Goal: Transaction & Acquisition: Purchase product/service

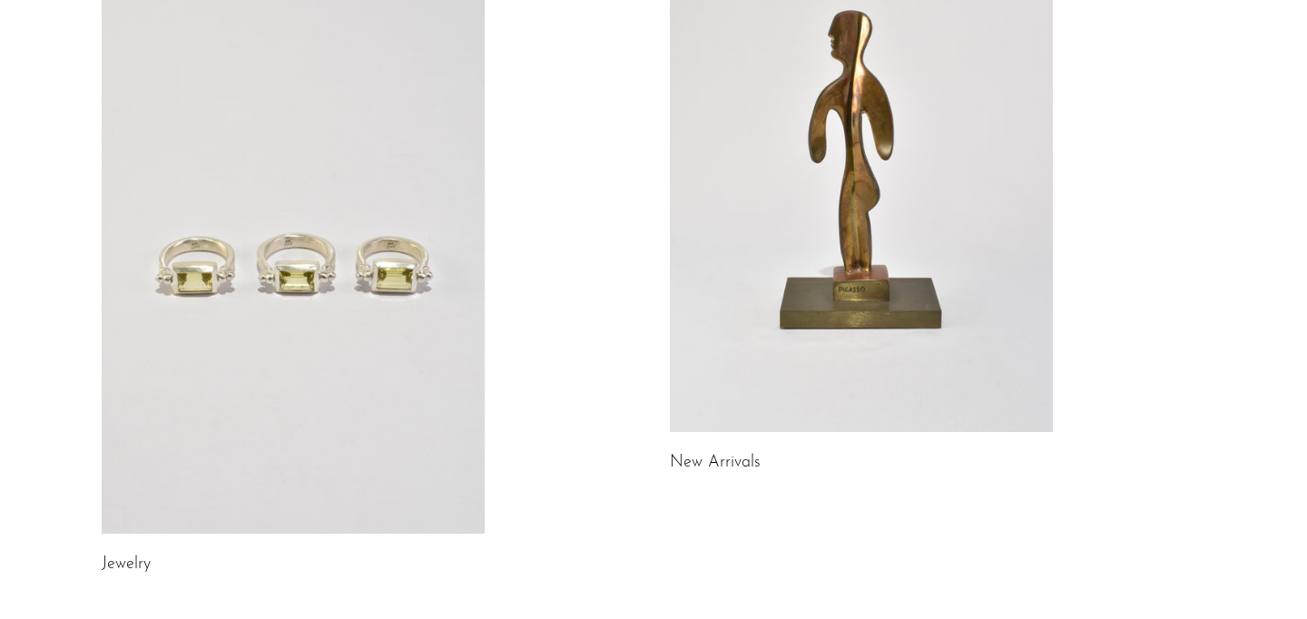
scroll to position [238, 0]
click at [213, 316] on link at bounding box center [293, 266] width 383 height 536
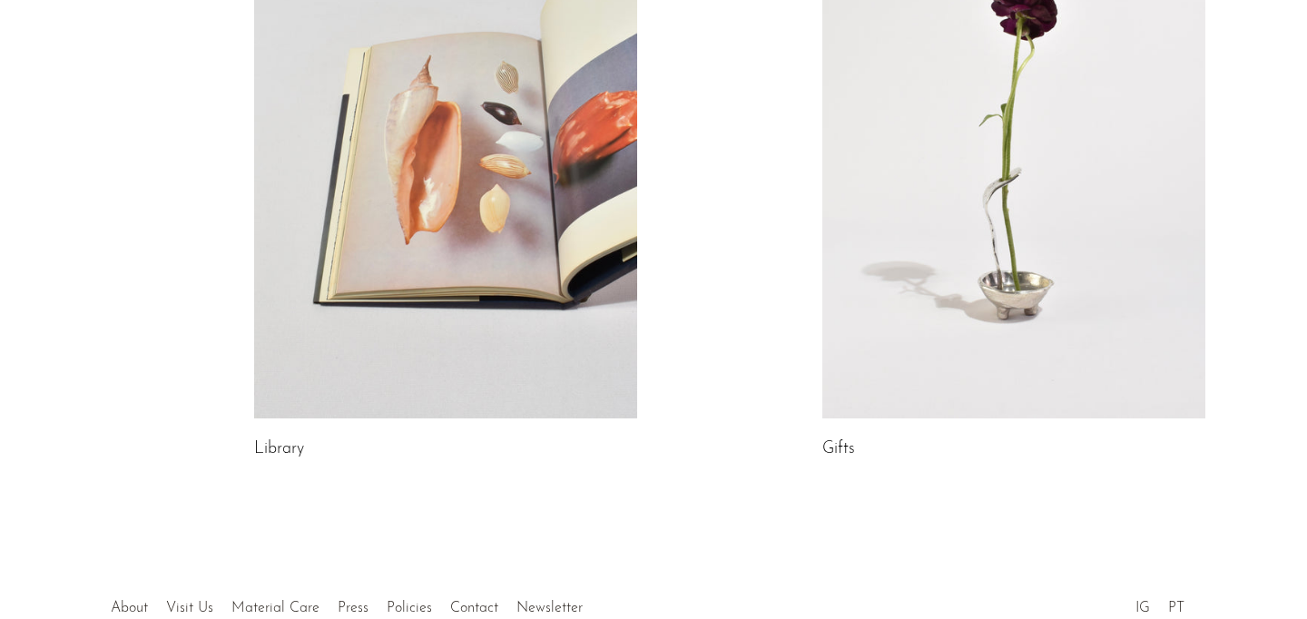
scroll to position [1145, 0]
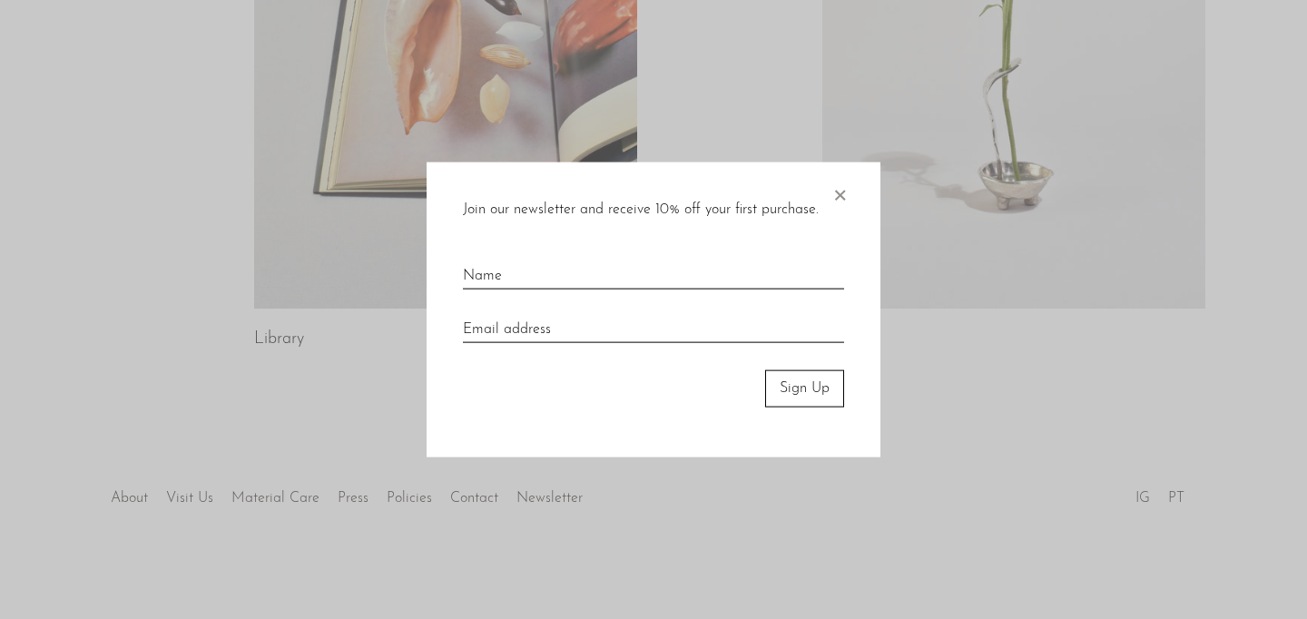
click at [404, 143] on div at bounding box center [653, 309] width 1307 height 619
click at [854, 189] on div "Join our newsletter and receive 10% off your first purchase. × Sign Up" at bounding box center [653, 309] width 454 height 295
click at [837, 196] on span "×" at bounding box center [839, 191] width 18 height 58
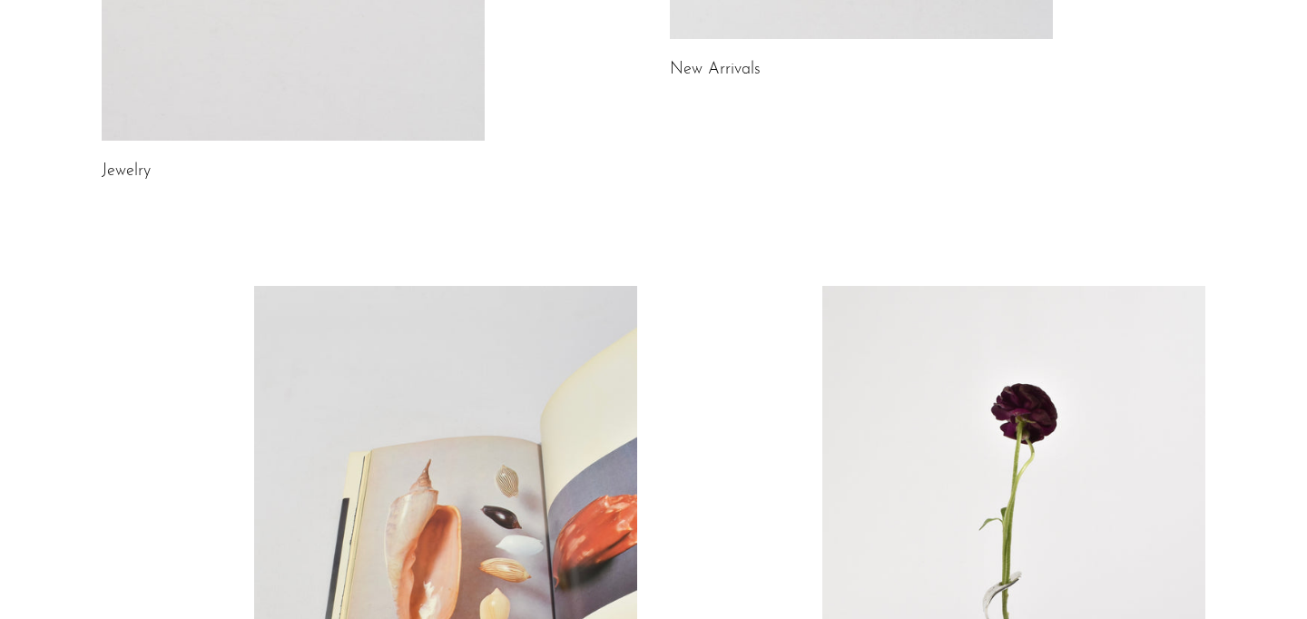
scroll to position [251, 0]
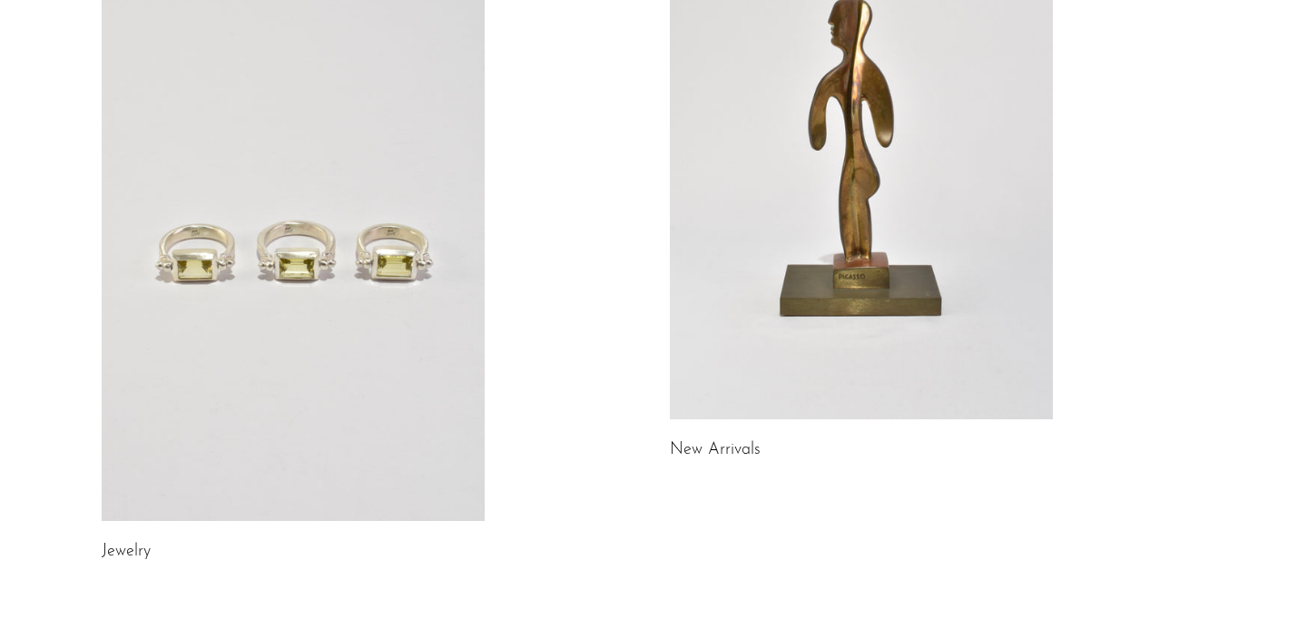
click at [712, 241] on link at bounding box center [861, 151] width 383 height 536
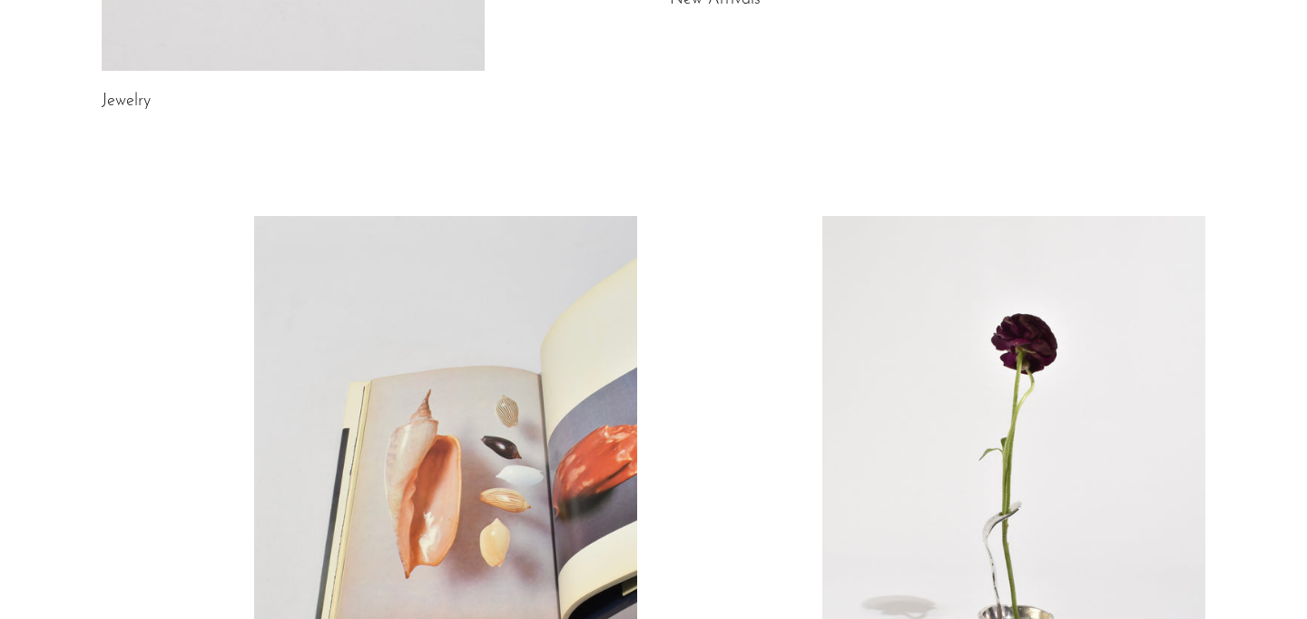
scroll to position [1011, 0]
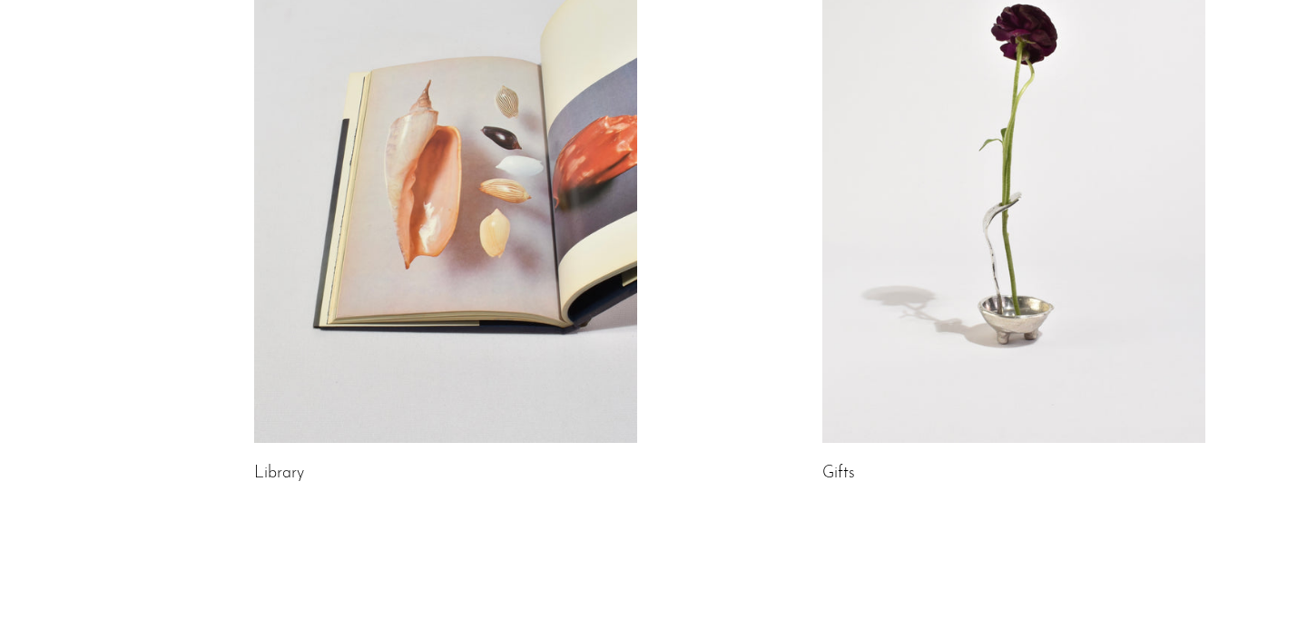
click at [920, 254] on link at bounding box center [1013, 175] width 383 height 536
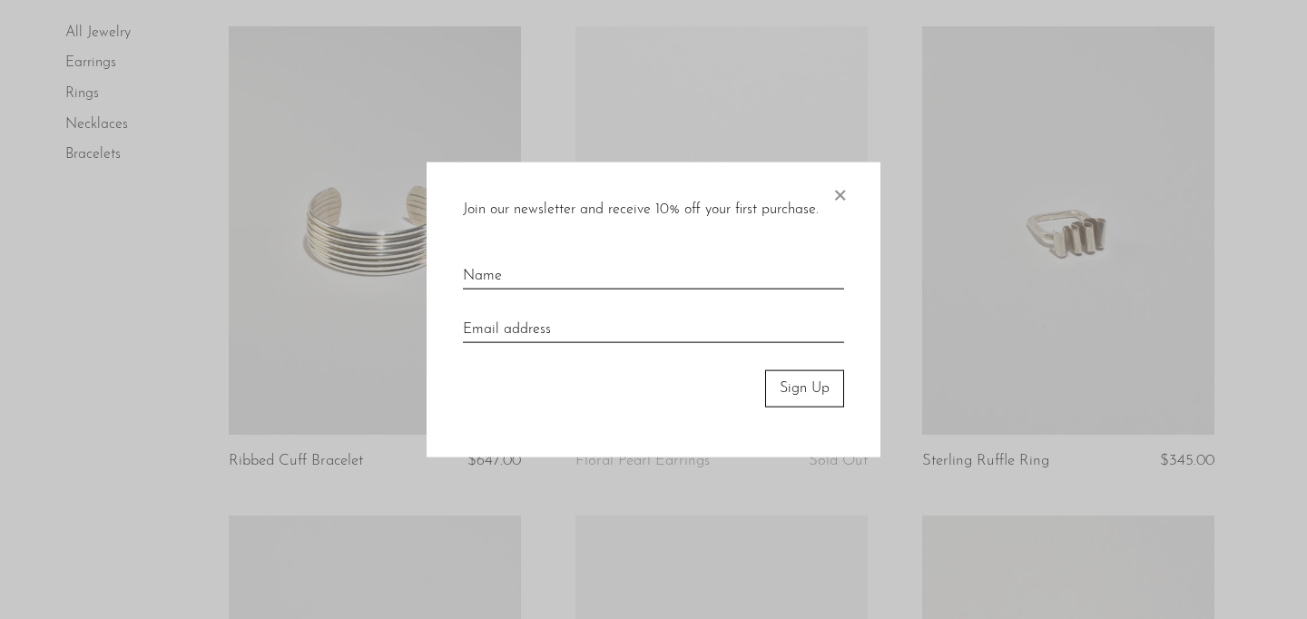
click at [841, 195] on span "×" at bounding box center [839, 191] width 18 height 58
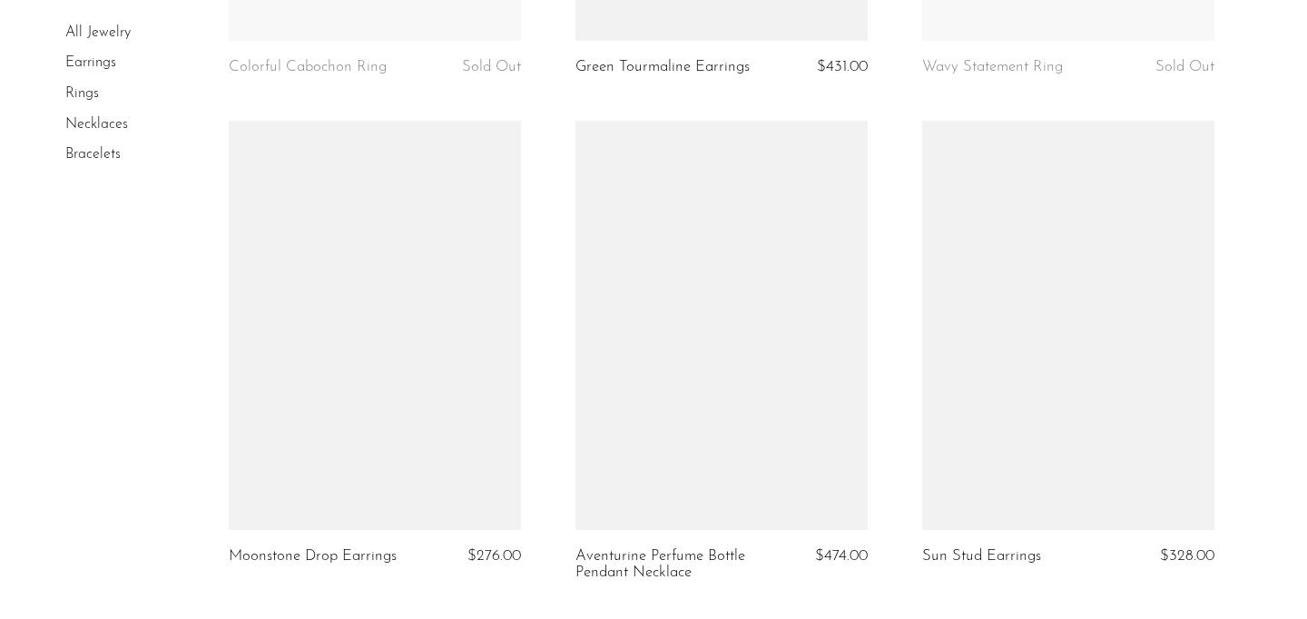
scroll to position [5909, 0]
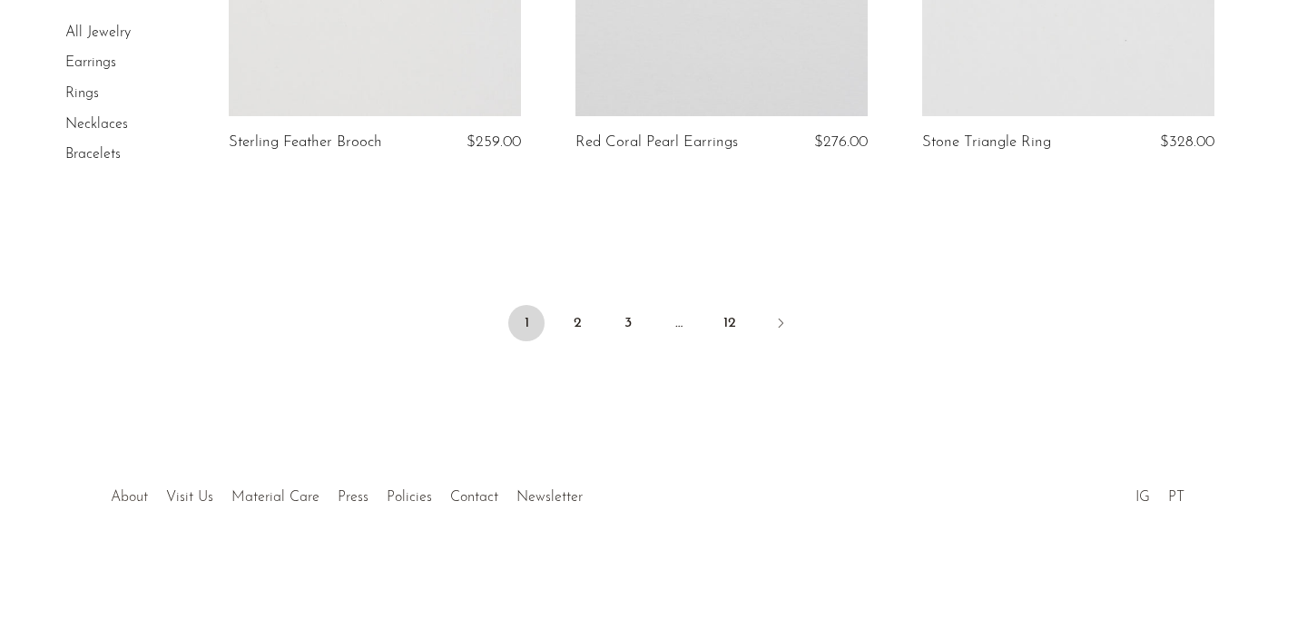
click at [127, 498] on link "About" at bounding box center [129, 497] width 37 height 15
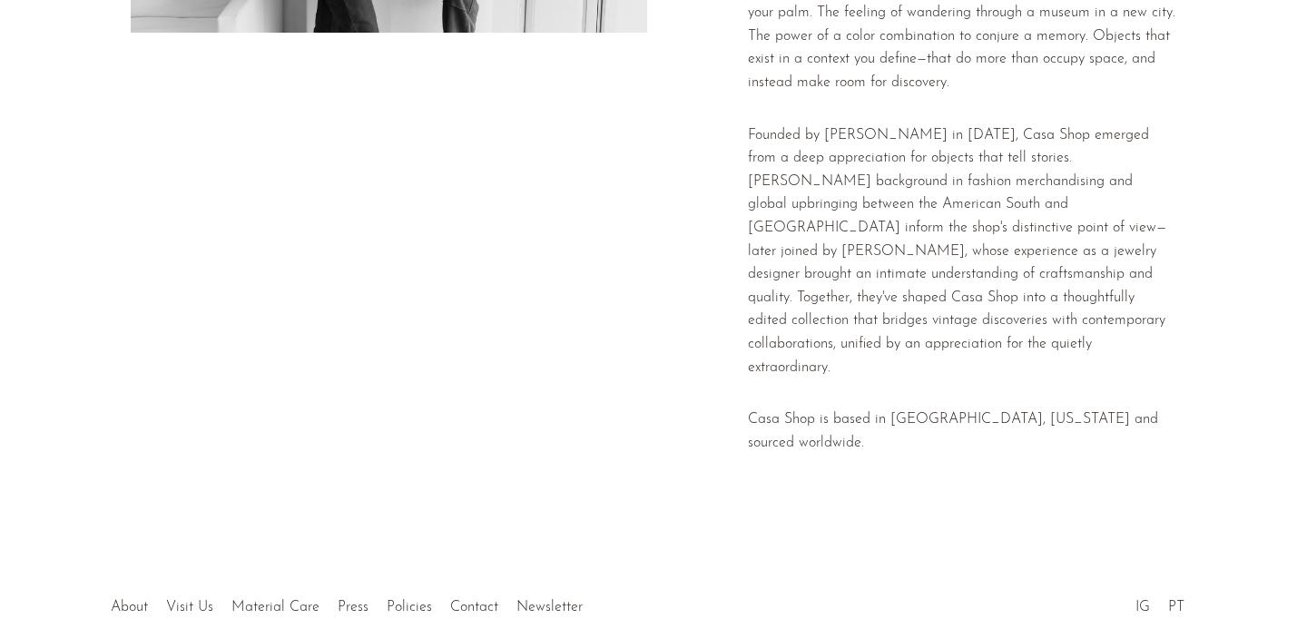
scroll to position [441, 0]
click at [916, 251] on p "Founded by Emi Moore in 2016, Casa Shop emerged from a deep appreciation for ob…" at bounding box center [962, 250] width 428 height 256
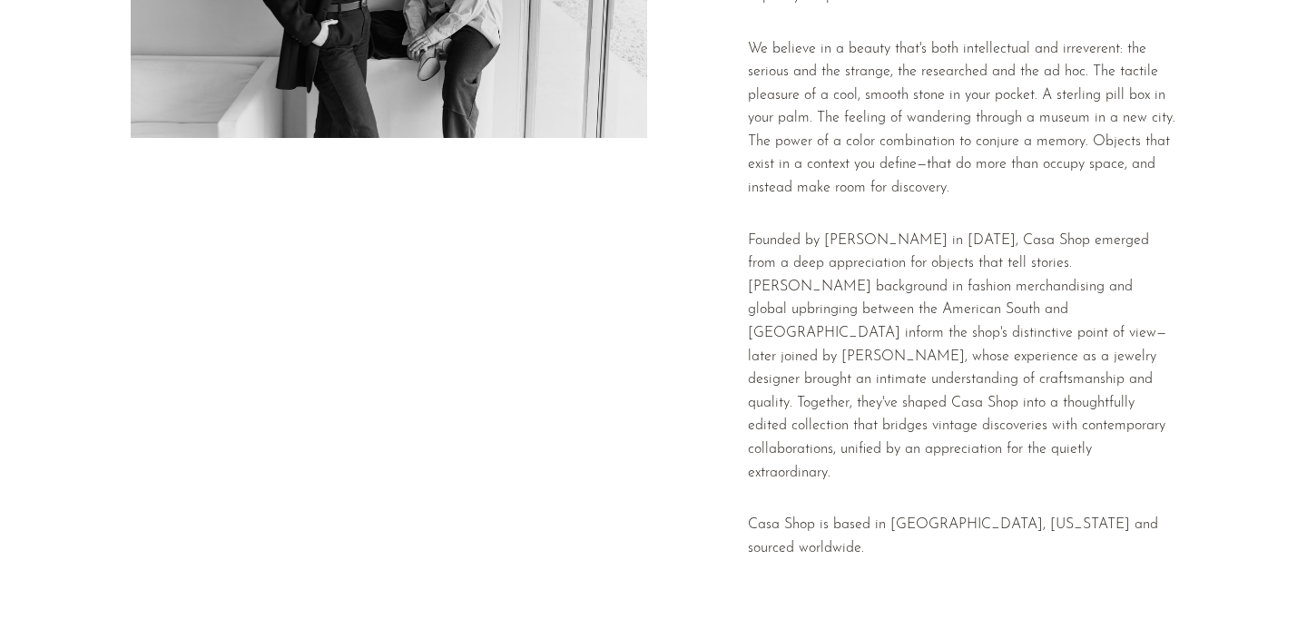
scroll to position [0, 0]
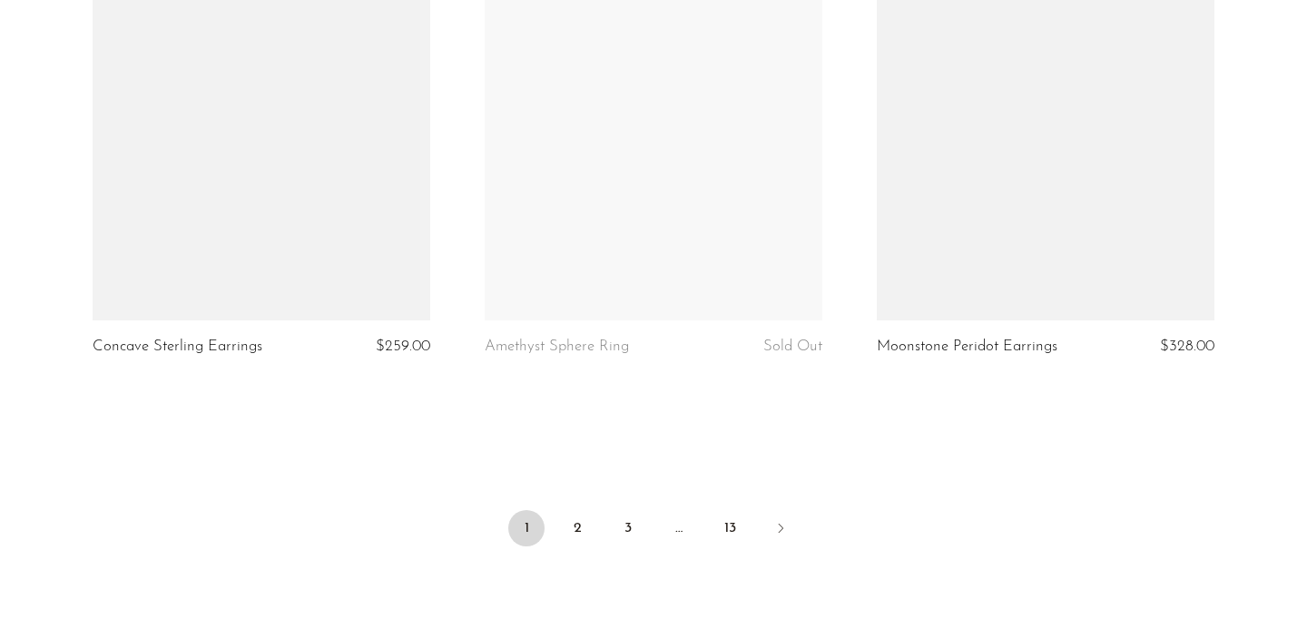
scroll to position [6508, 0]
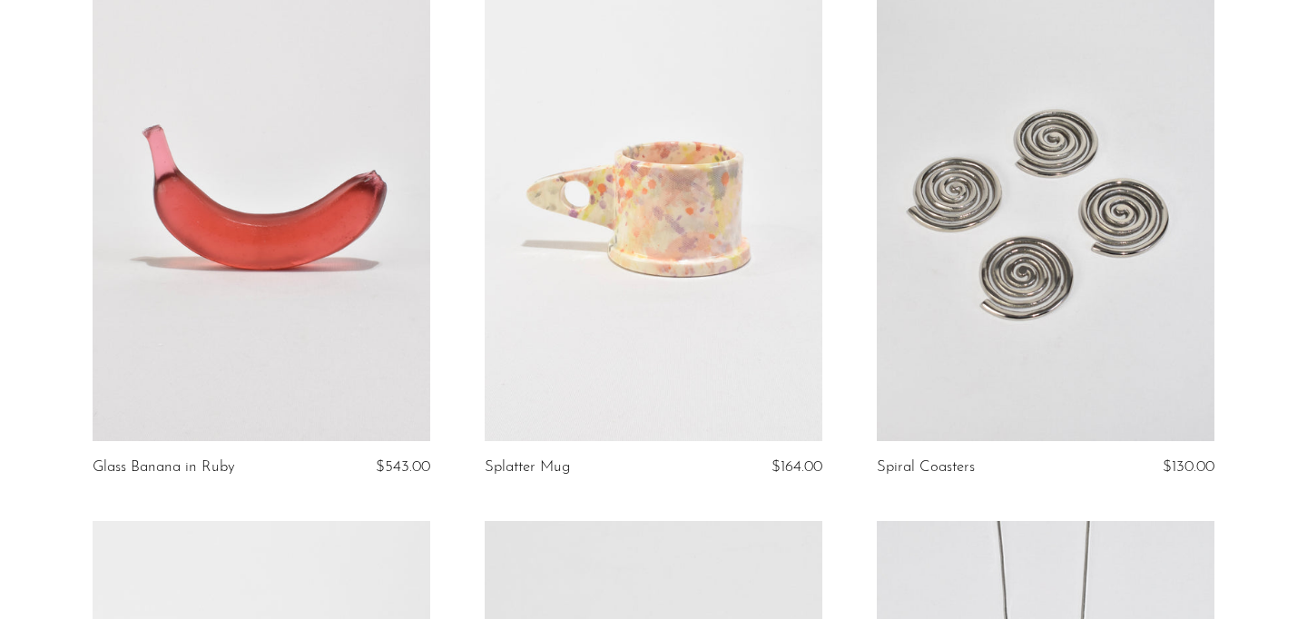
scroll to position [753, 0]
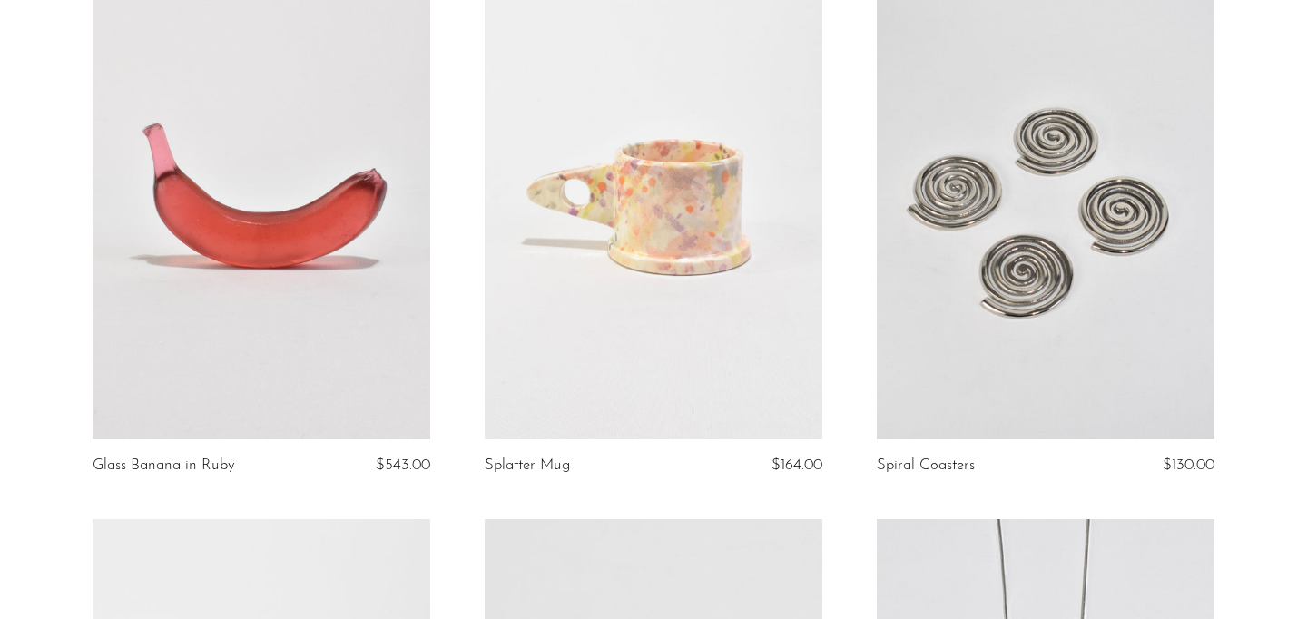
click at [747, 215] on link at bounding box center [654, 202] width 338 height 473
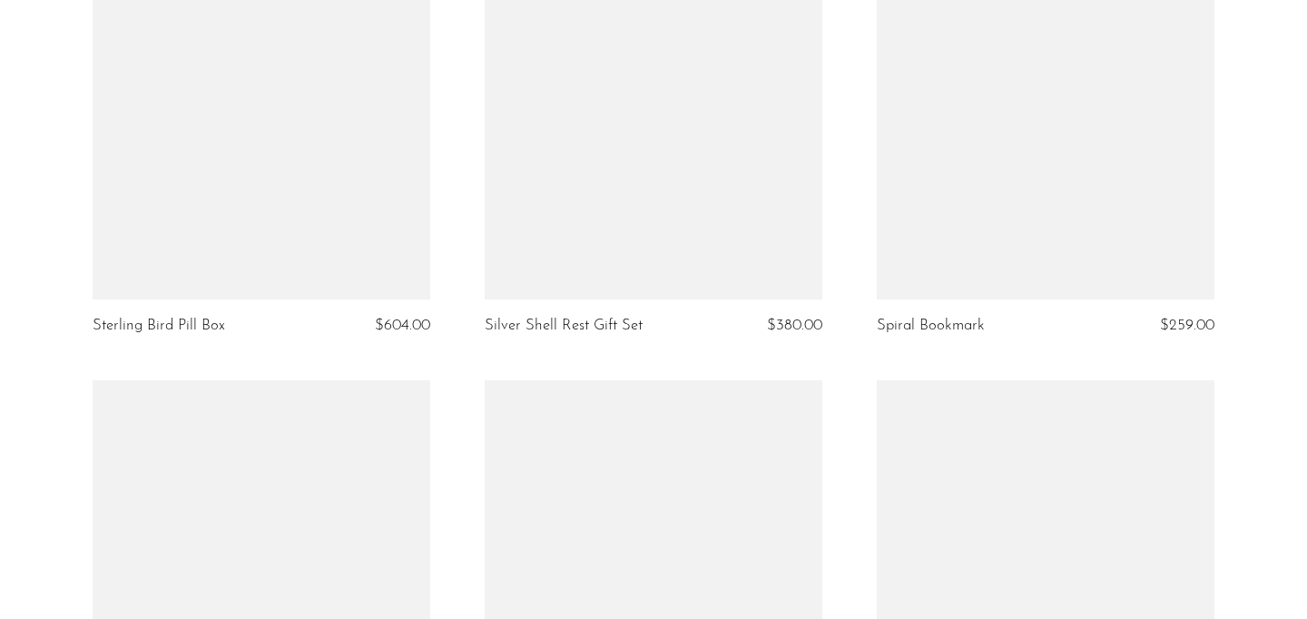
scroll to position [3680, 0]
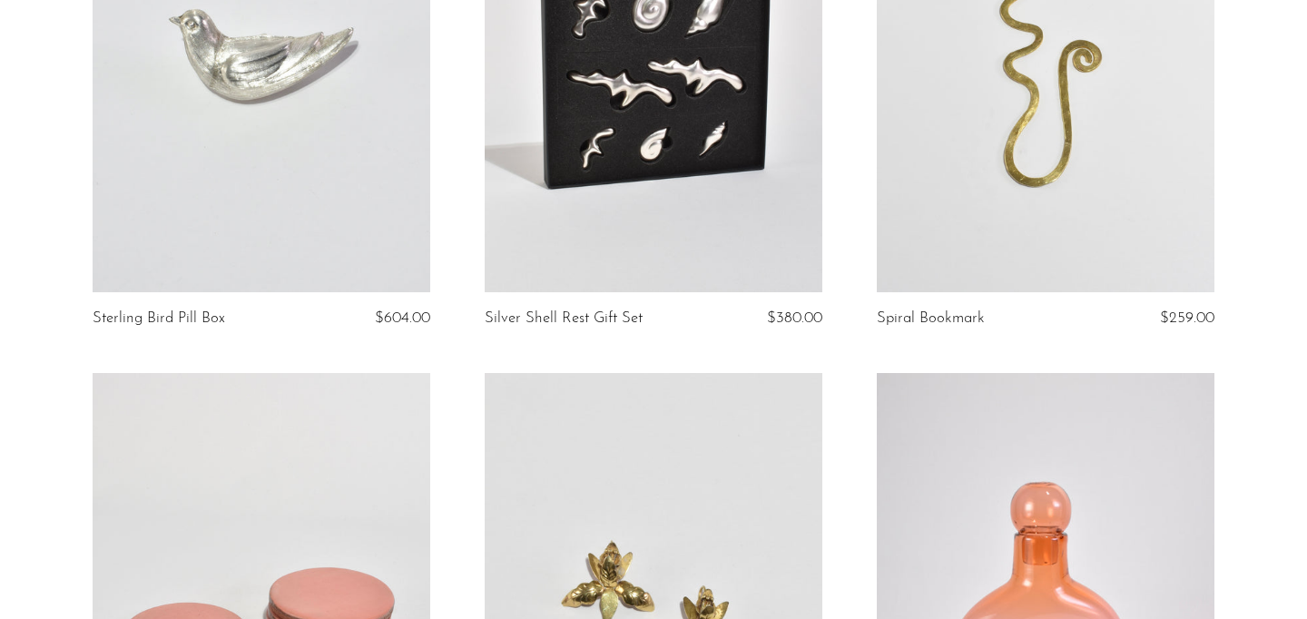
click at [236, 254] on link at bounding box center [262, 55] width 338 height 473
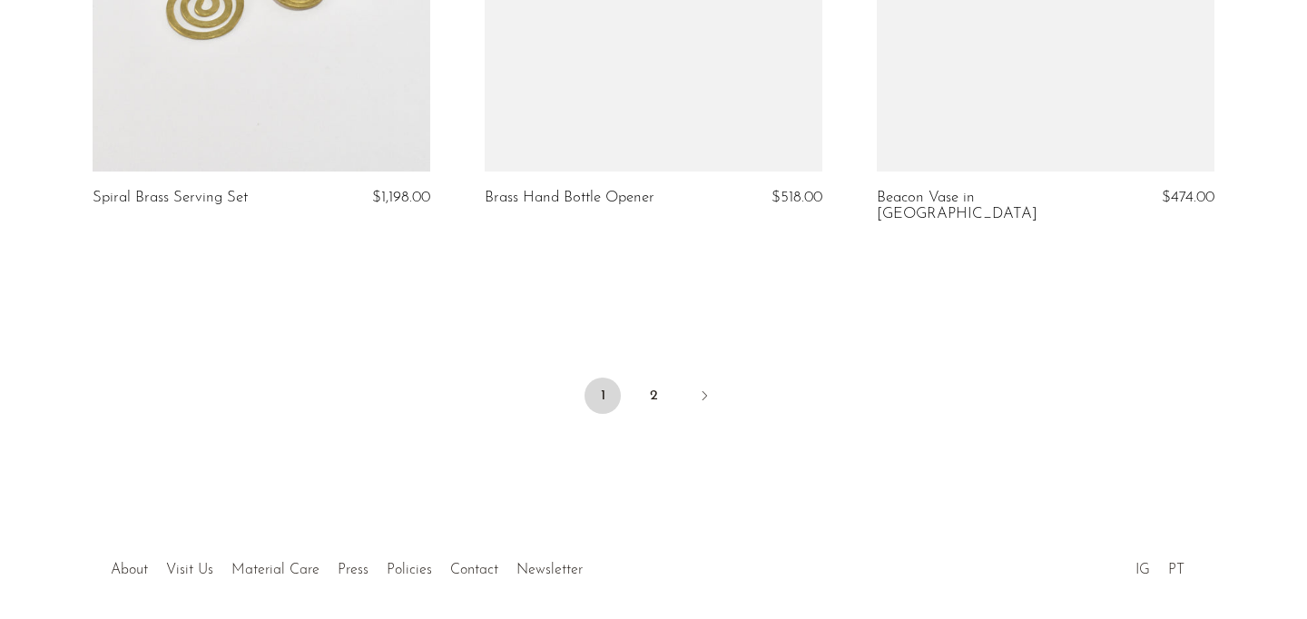
scroll to position [6591, 0]
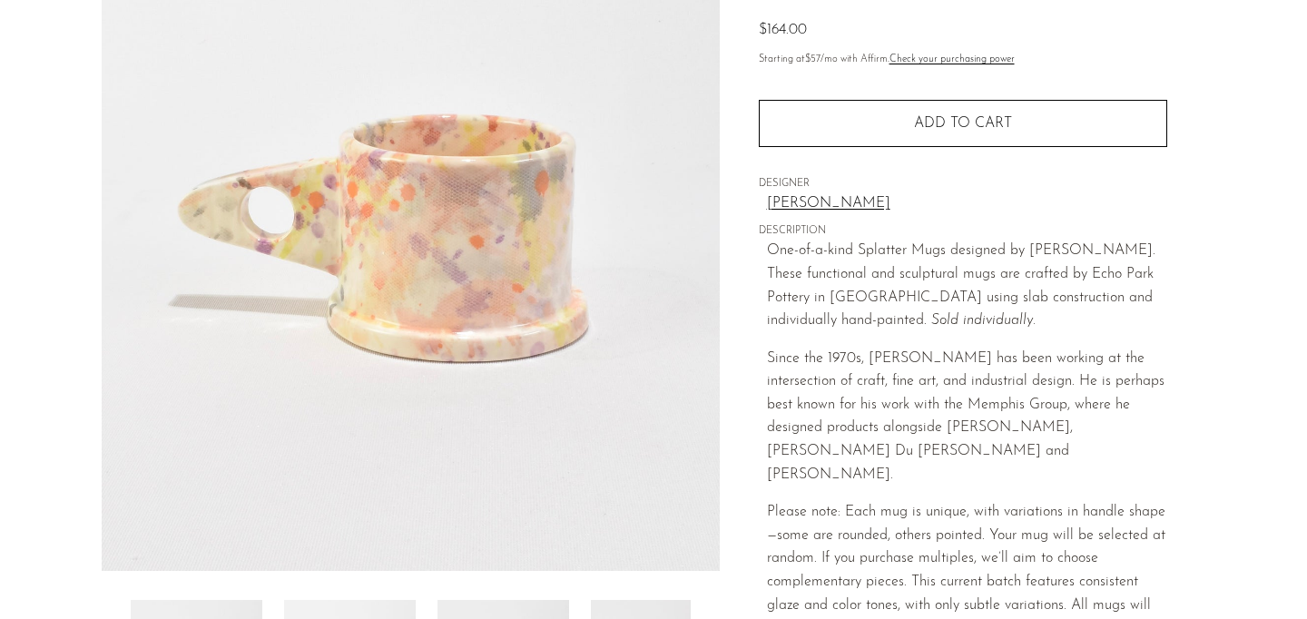
scroll to position [194, 0]
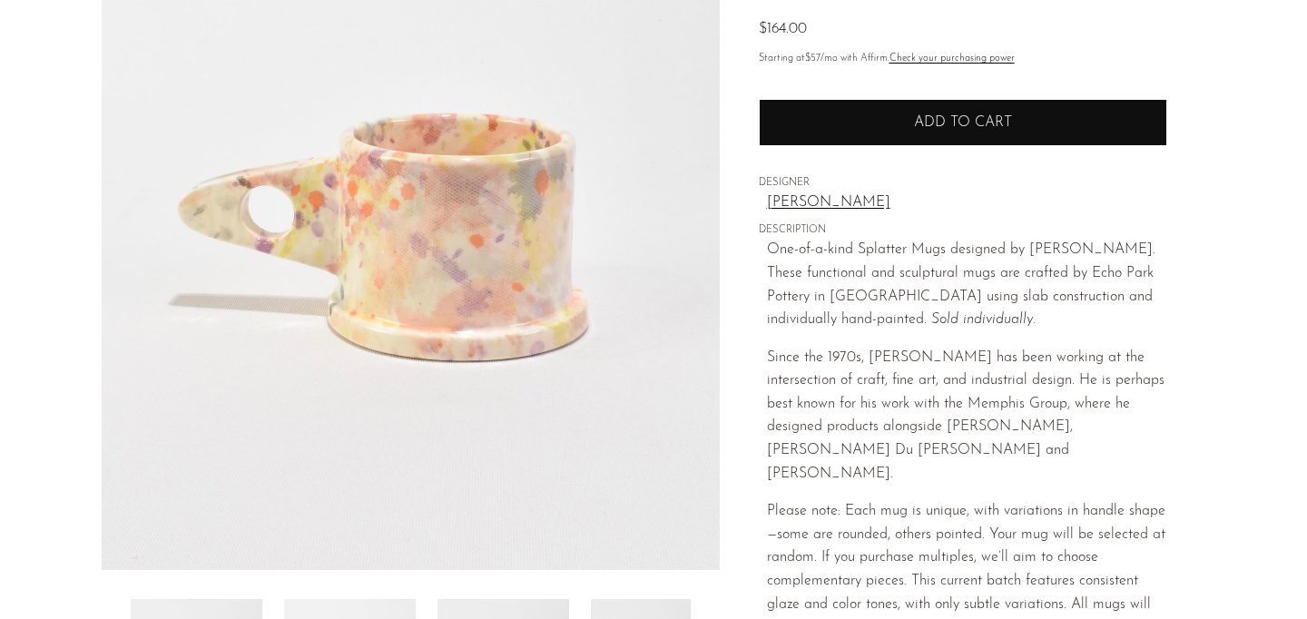
click at [931, 109] on button "Add to cart" at bounding box center [963, 122] width 408 height 47
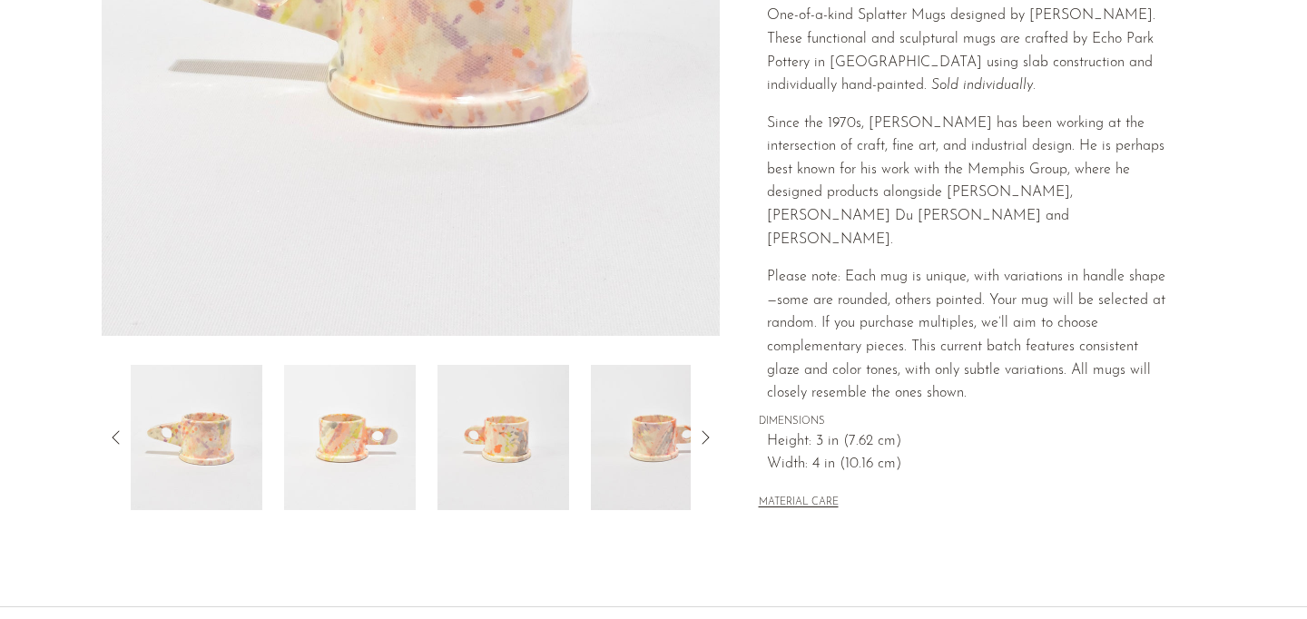
scroll to position [456, 0]
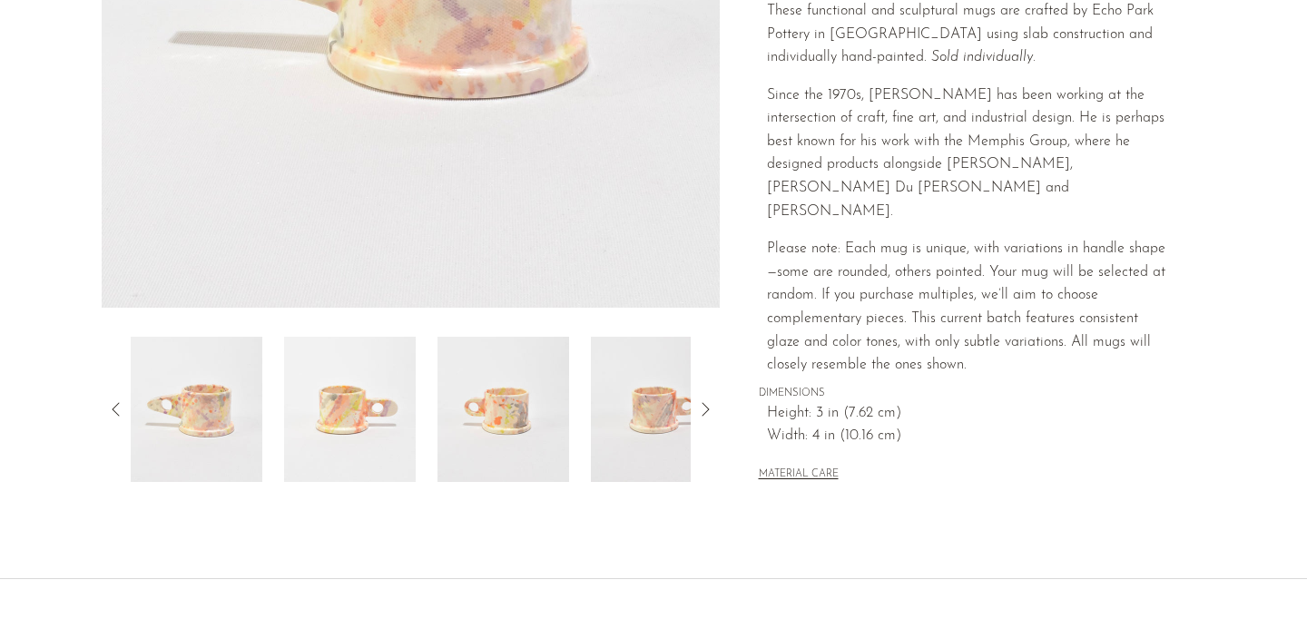
click at [661, 409] on img at bounding box center [657, 409] width 132 height 145
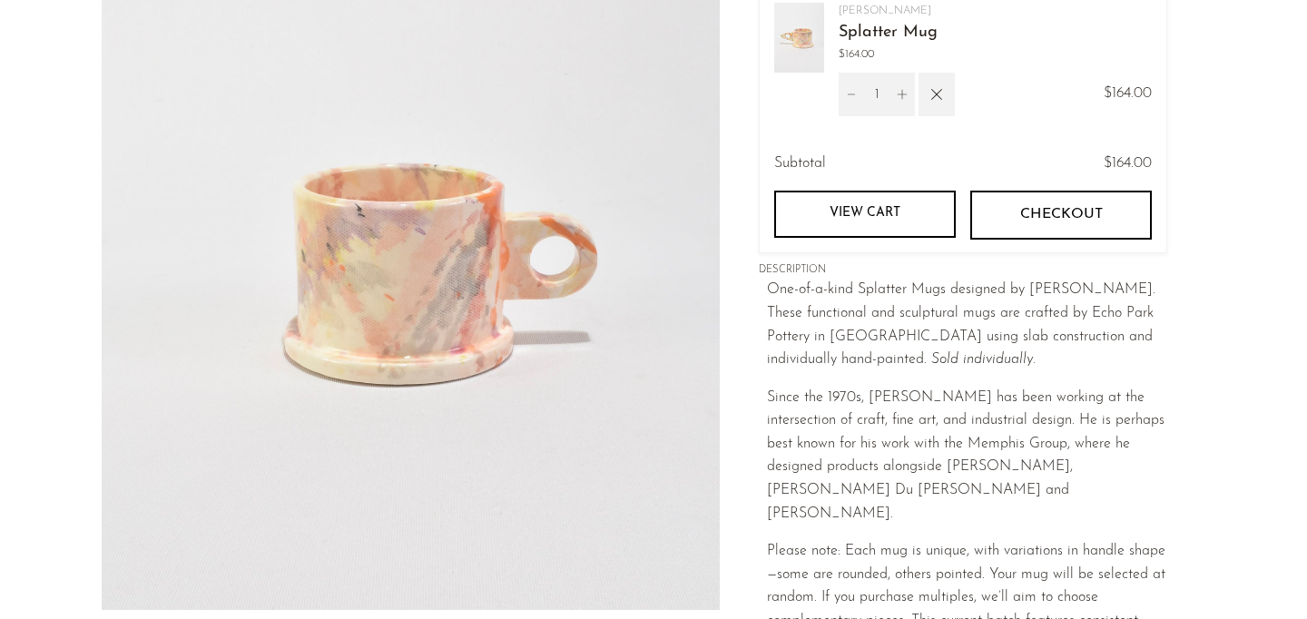
scroll to position [0, 0]
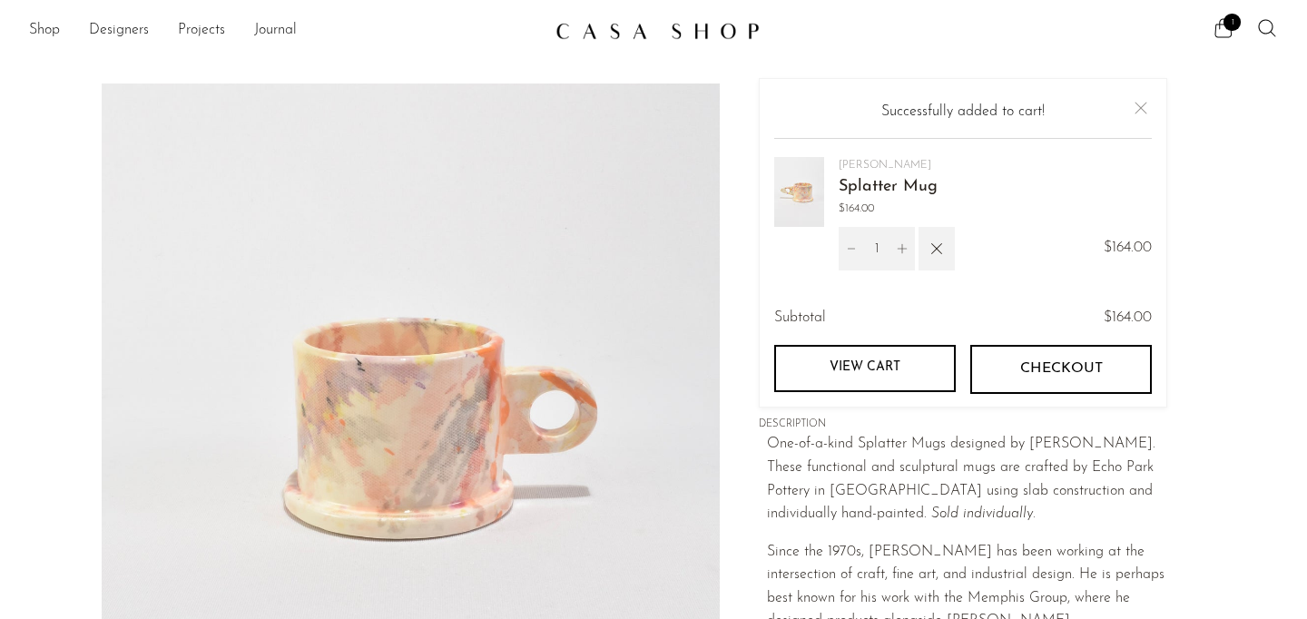
click at [1033, 361] on span "Checkout" at bounding box center [1060, 369] width 83 height 17
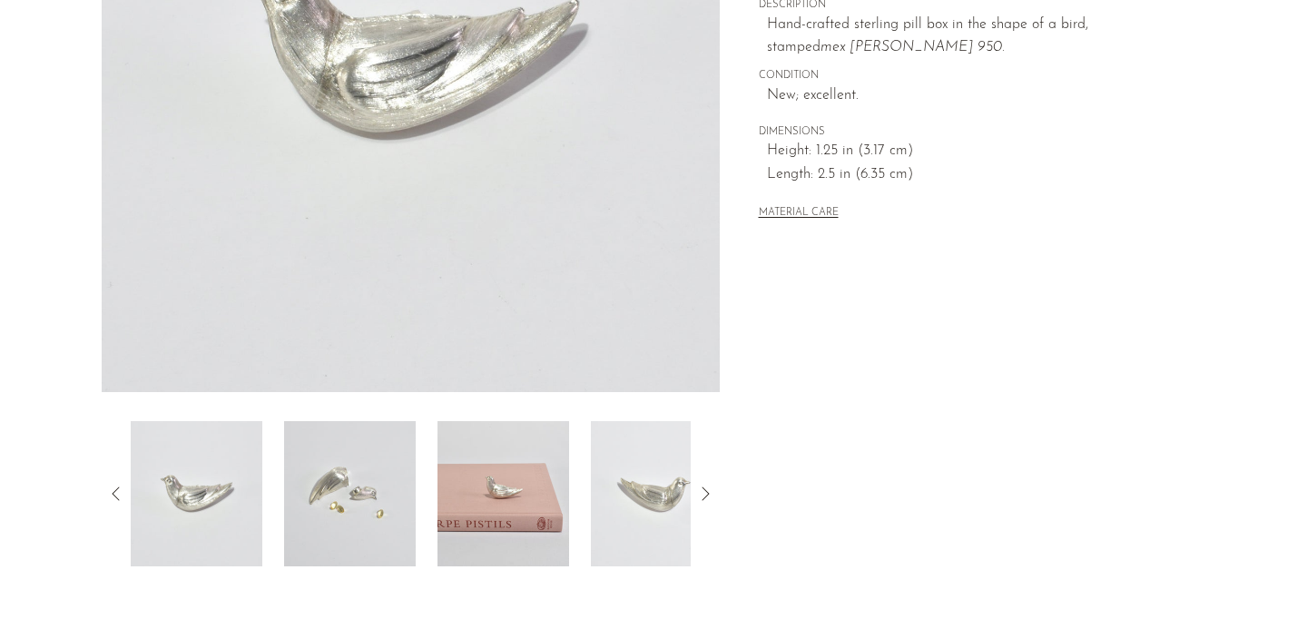
scroll to position [375, 0]
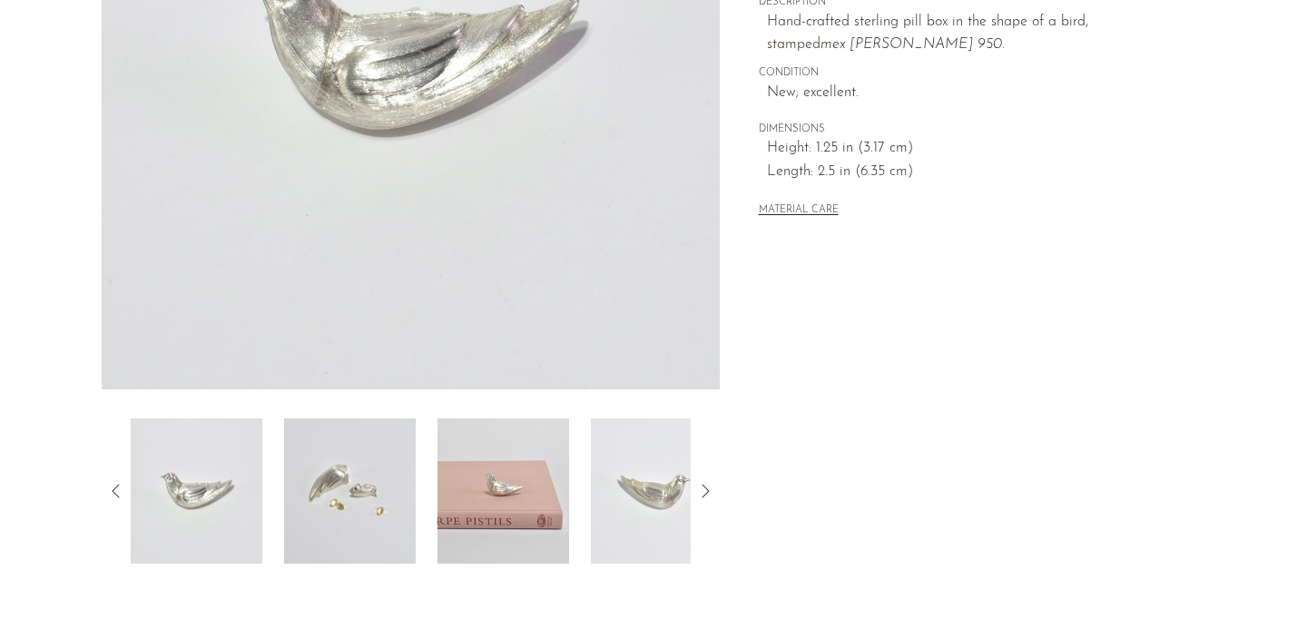
click at [359, 488] on img at bounding box center [350, 490] width 132 height 145
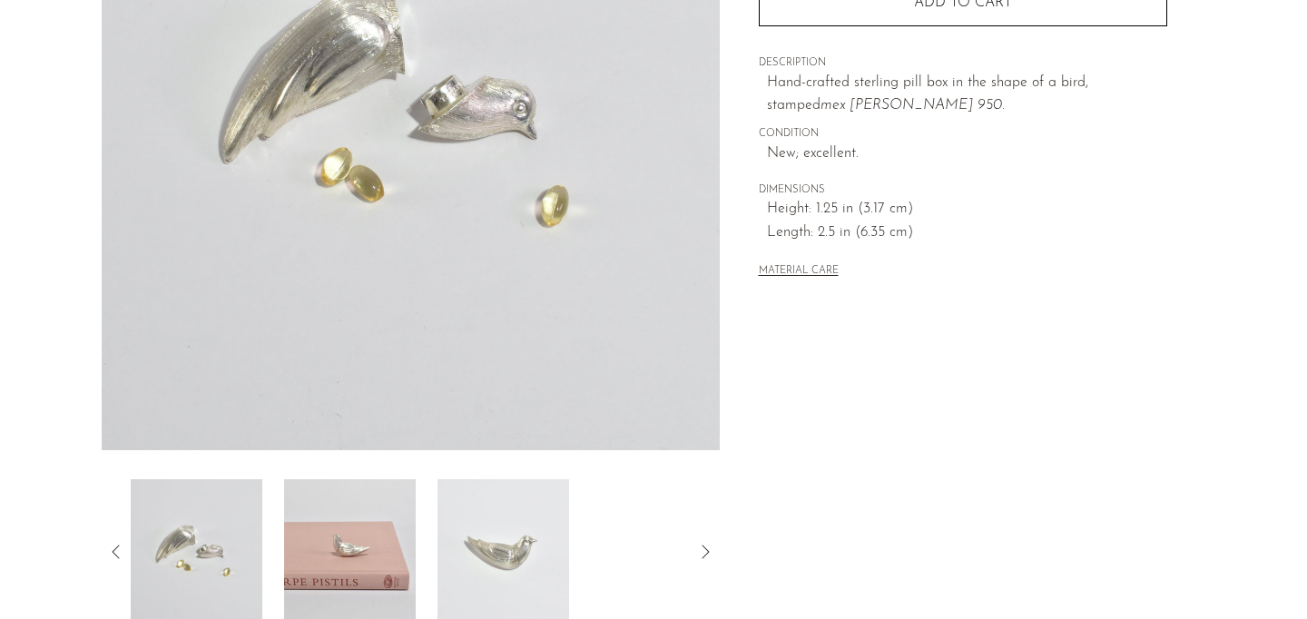
scroll to position [340, 0]
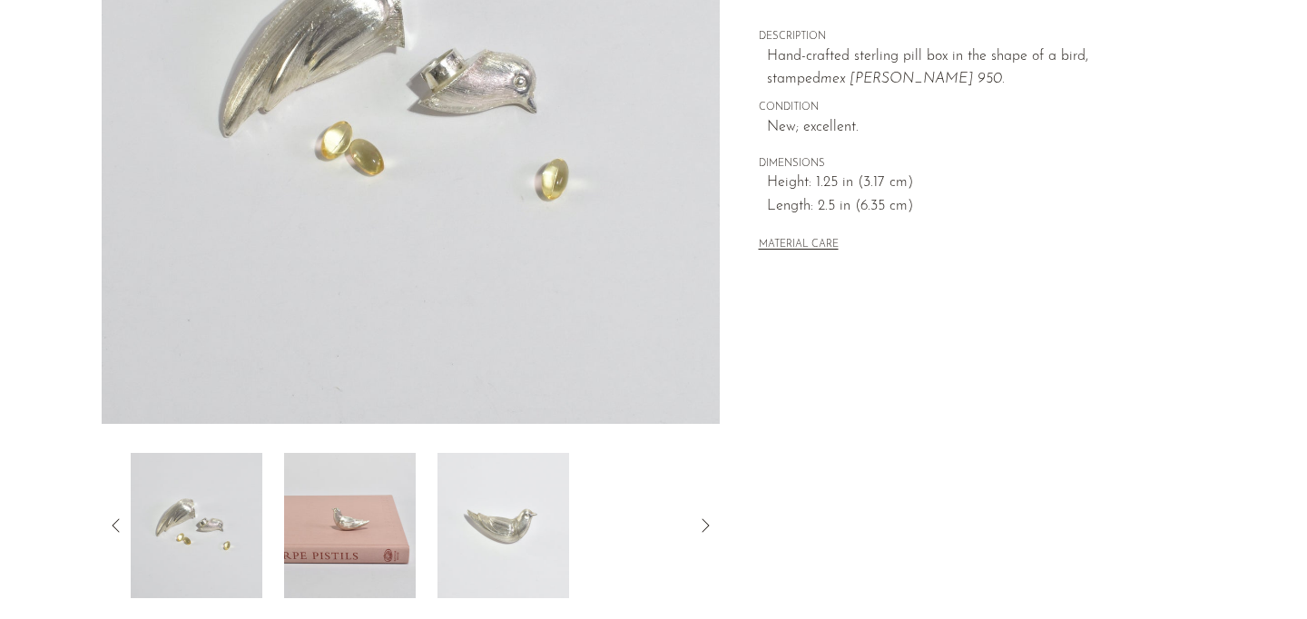
click at [358, 505] on img at bounding box center [350, 525] width 132 height 145
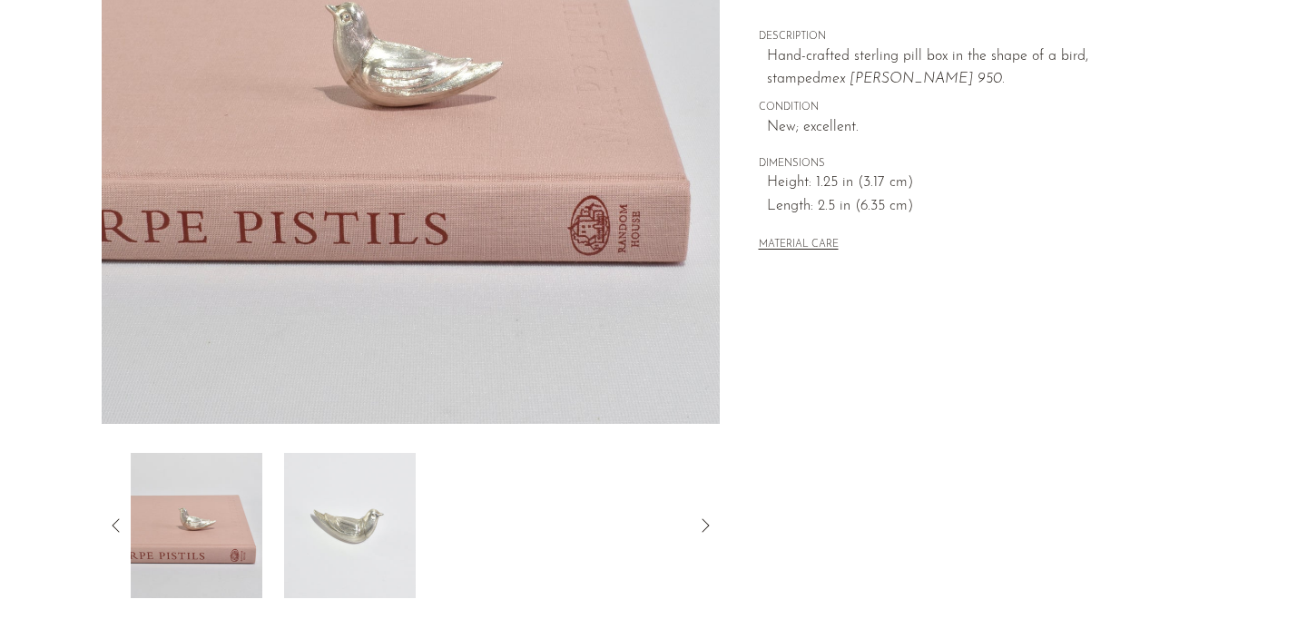
click at [329, 514] on img at bounding box center [350, 525] width 132 height 145
